Goal: Find specific page/section: Find specific page/section

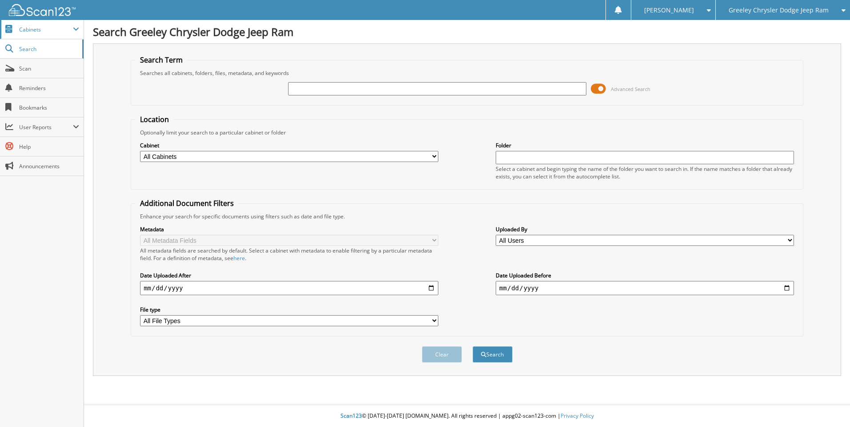
click at [40, 31] on span "Cabinets" at bounding box center [46, 30] width 54 height 8
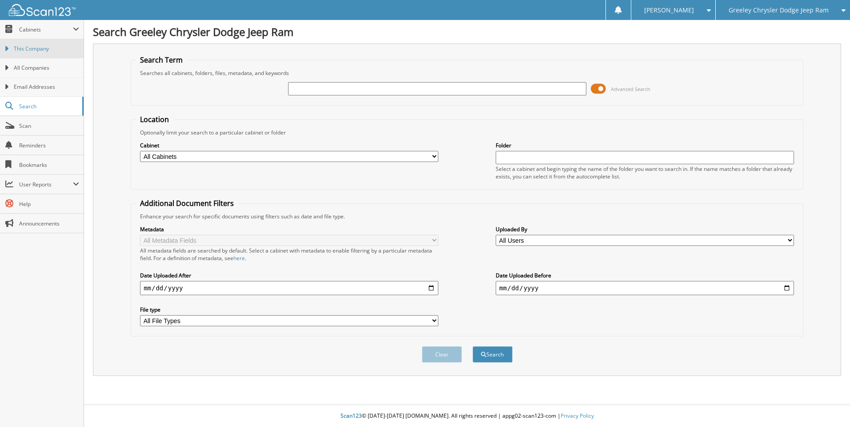
click at [41, 48] on span "This Company" at bounding box center [46, 49] width 65 height 8
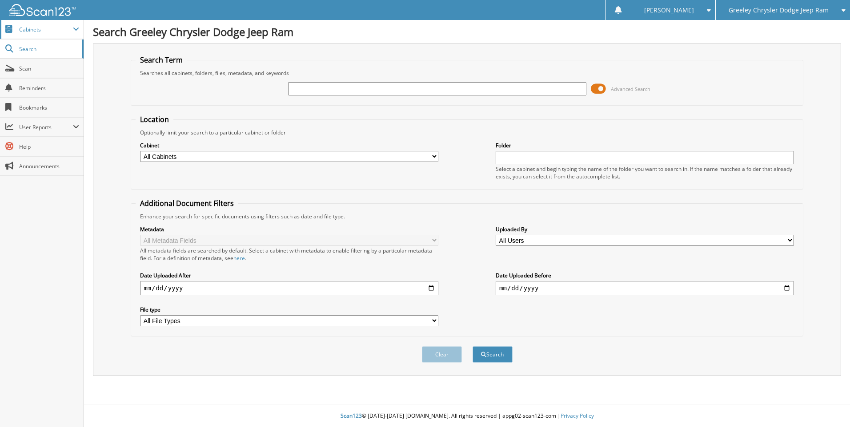
click at [44, 31] on span "Cabinets" at bounding box center [46, 30] width 54 height 8
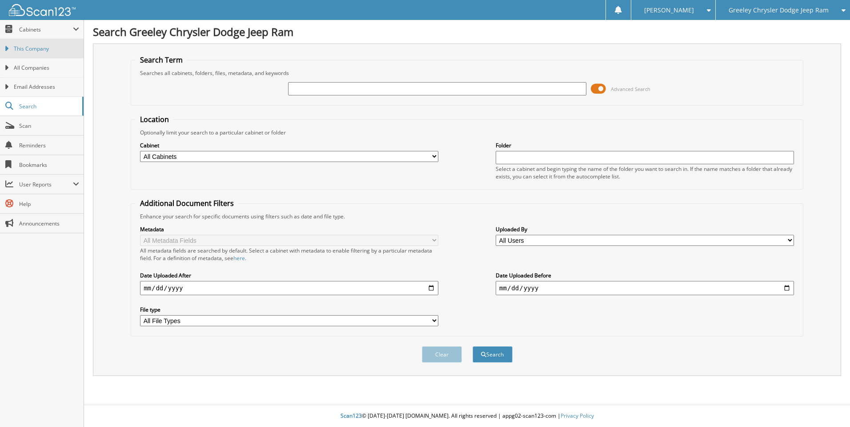
click at [40, 44] on link "This Company" at bounding box center [42, 48] width 84 height 19
